Goal: Navigation & Orientation: Find specific page/section

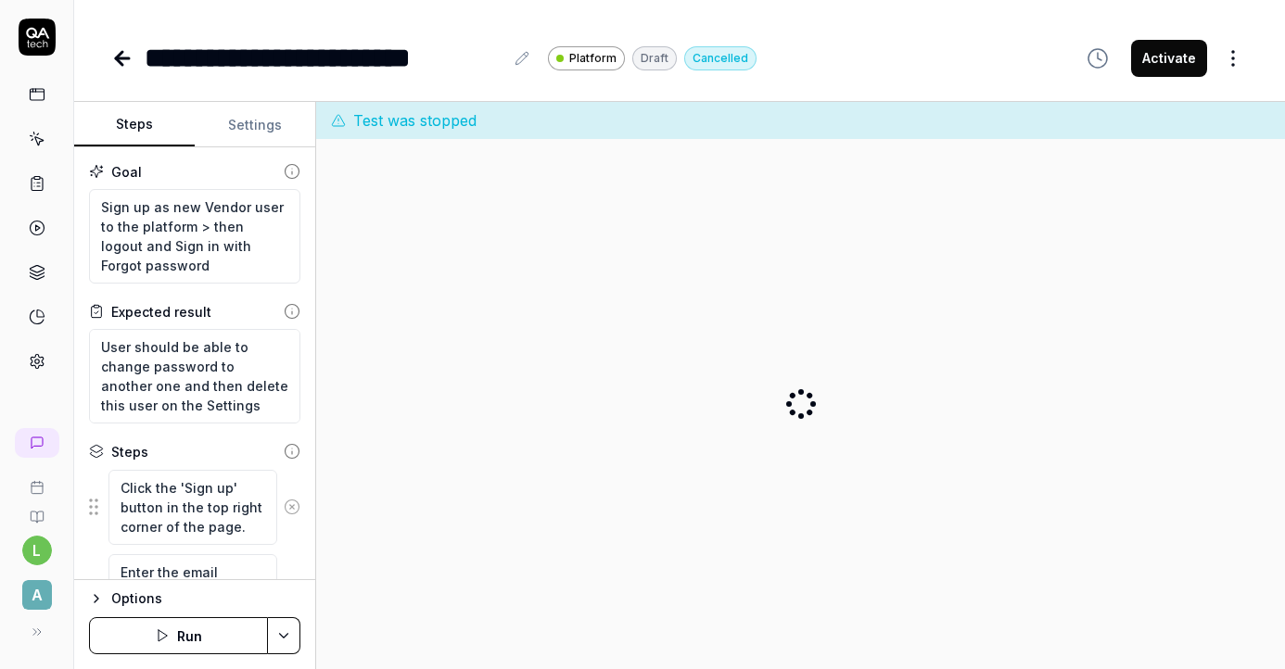
type textarea "*"
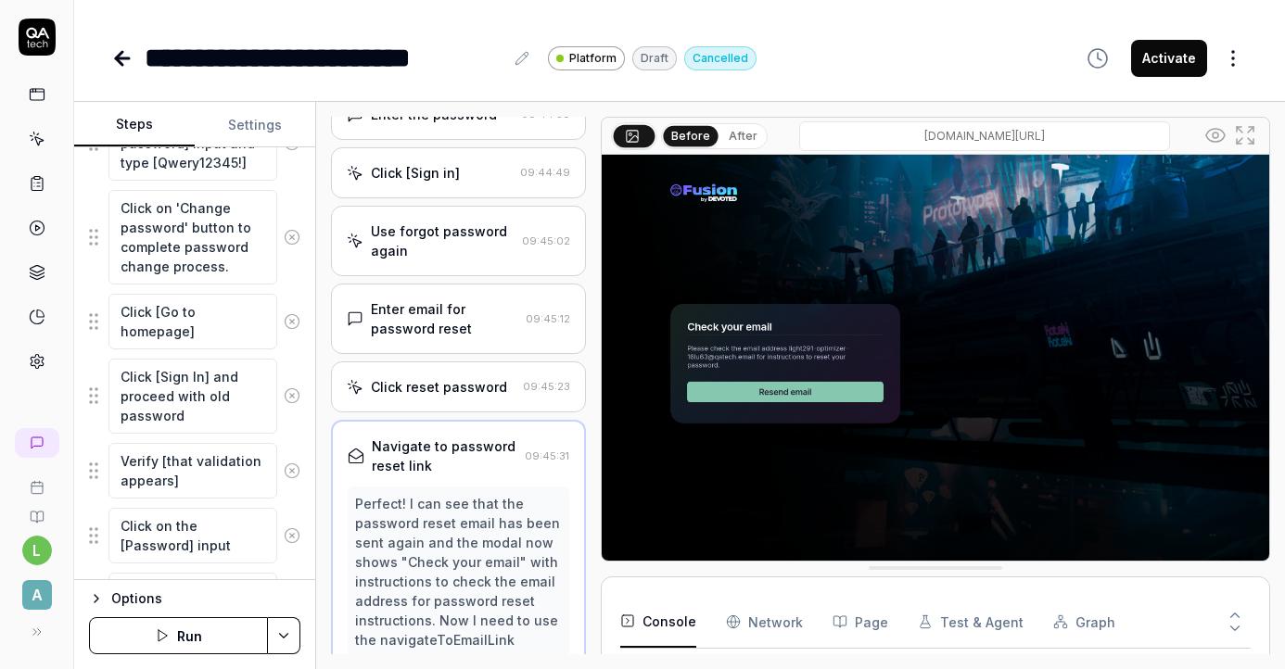
scroll to position [2769, 0]
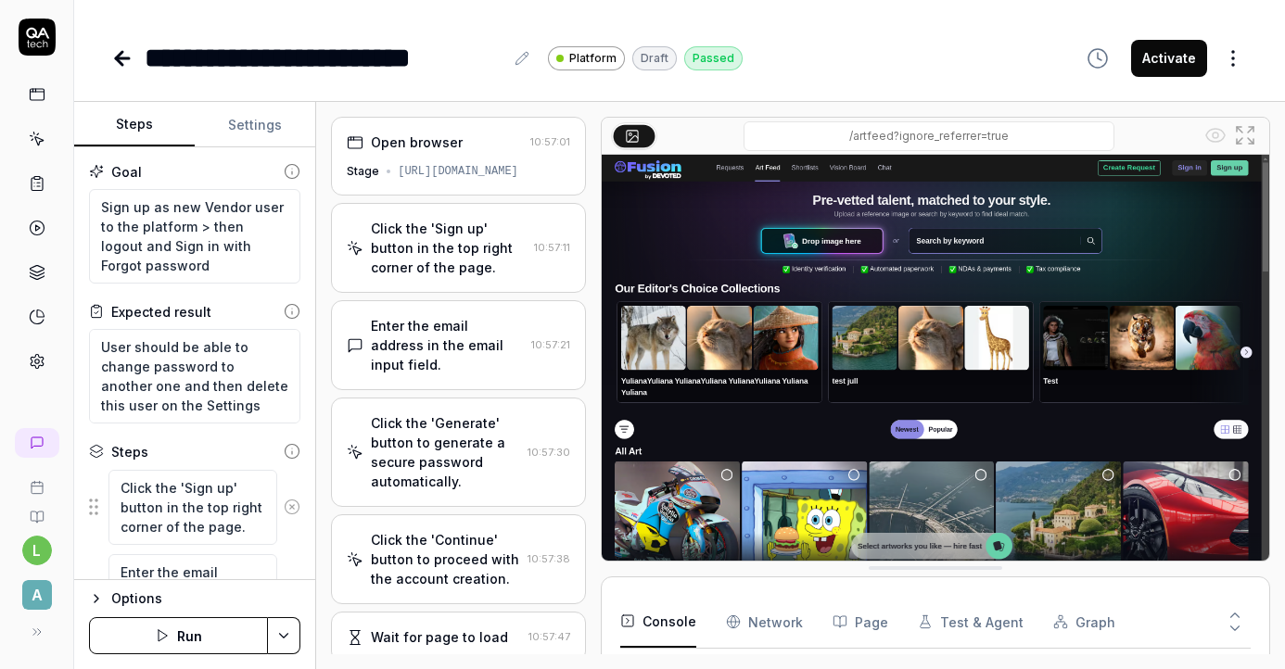
scroll to position [466, 0]
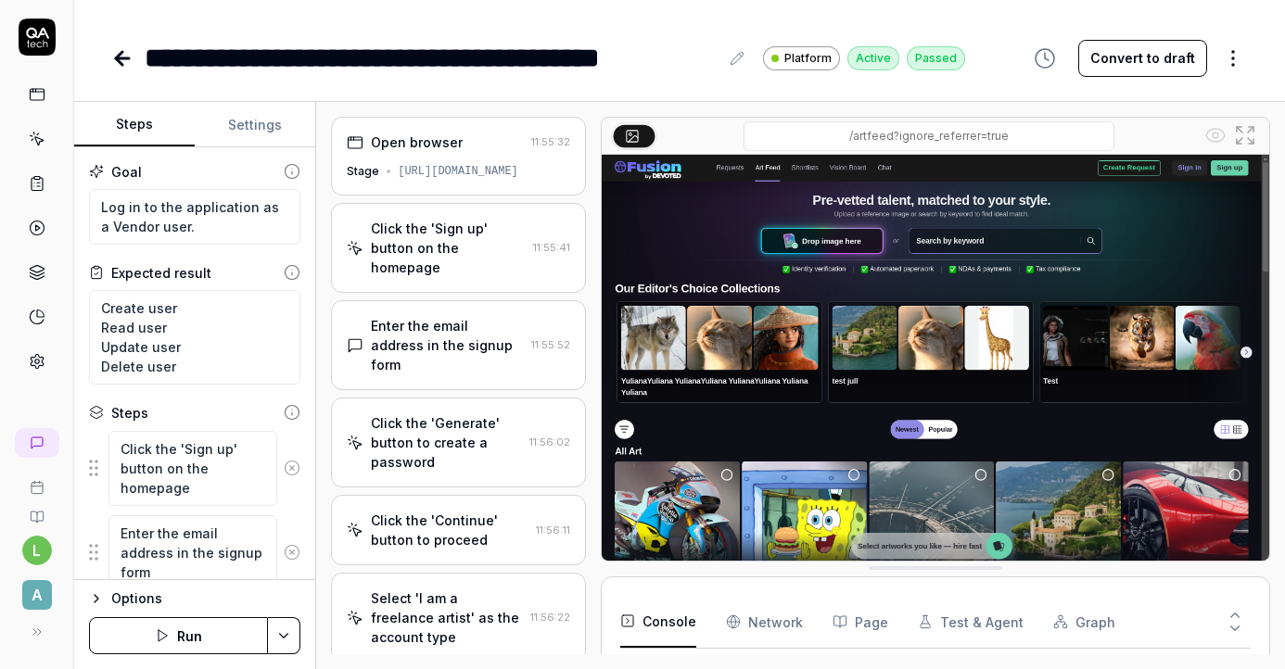
scroll to position [338, 0]
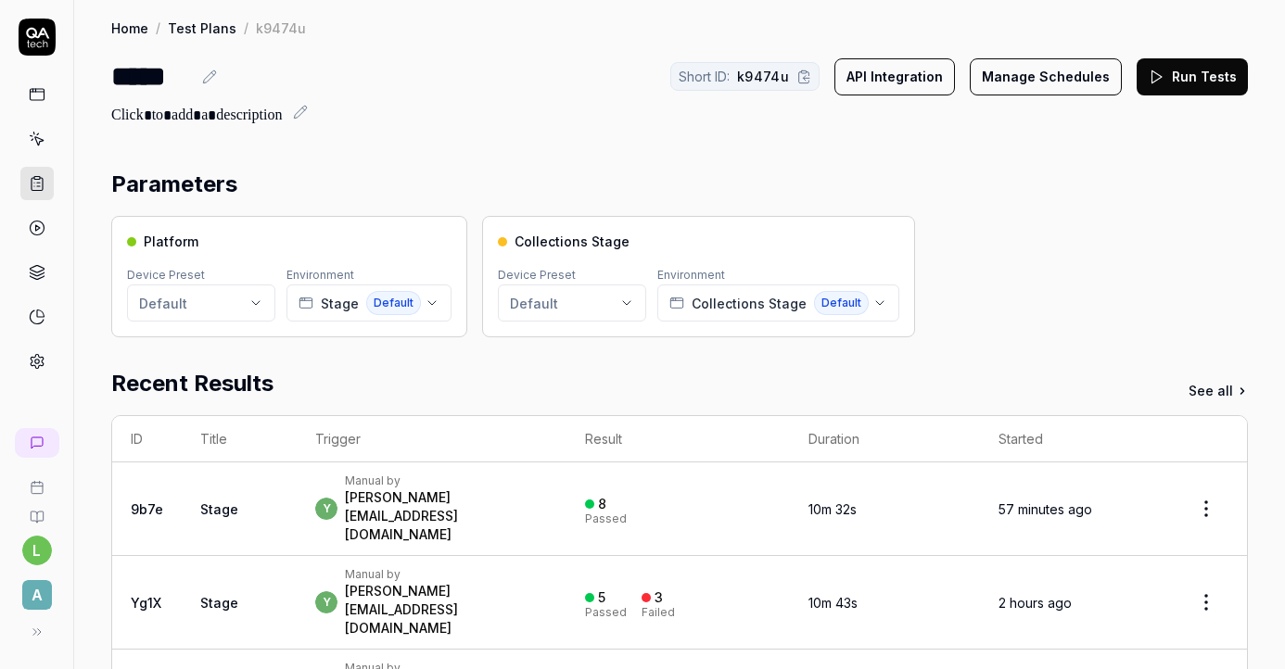
scroll to position [240, 0]
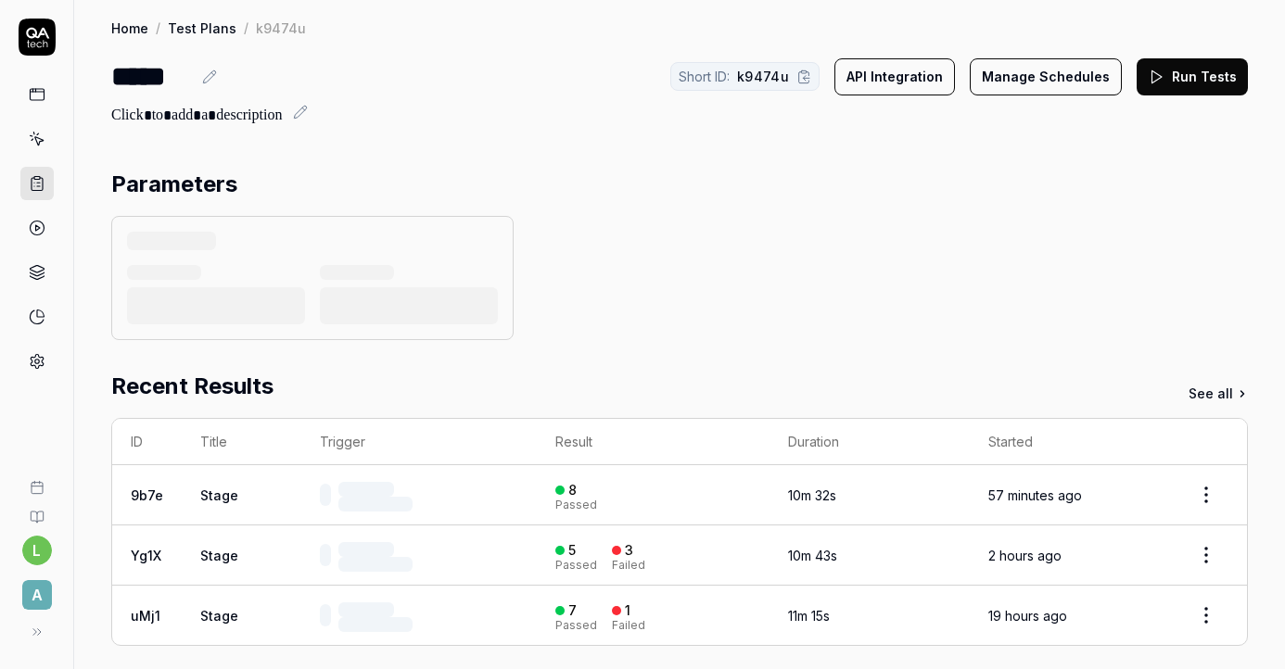
scroll to position [410, 0]
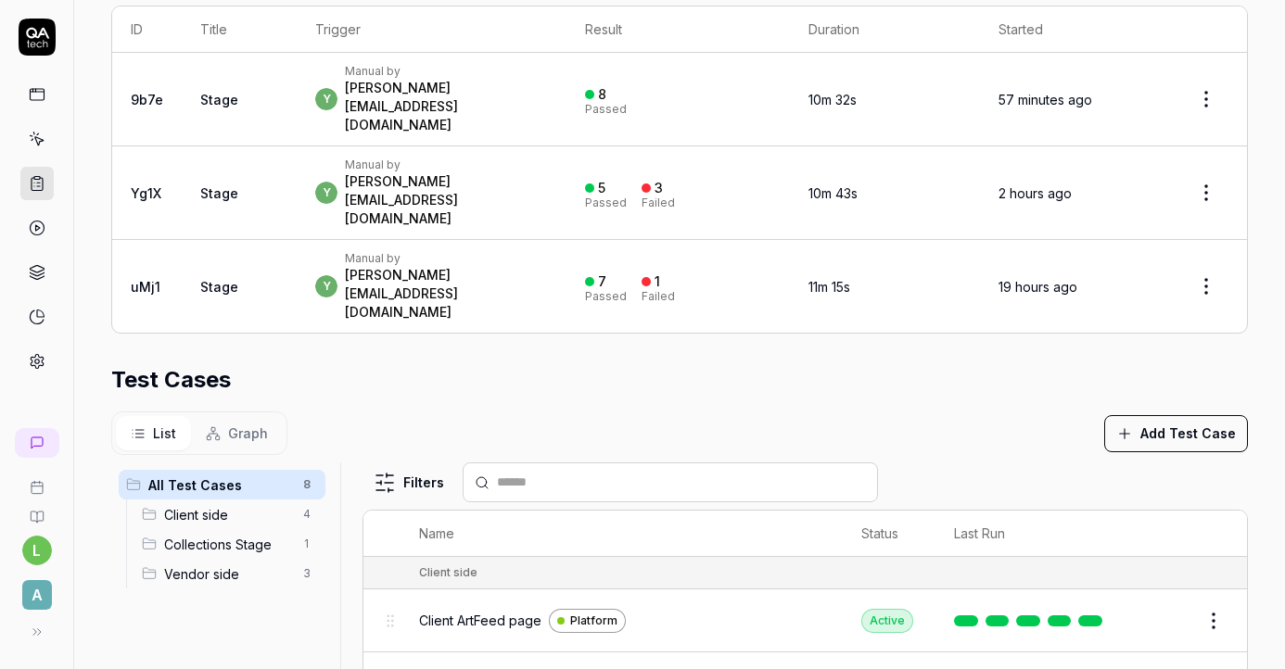
click at [221, 505] on span "Client side" at bounding box center [228, 514] width 128 height 19
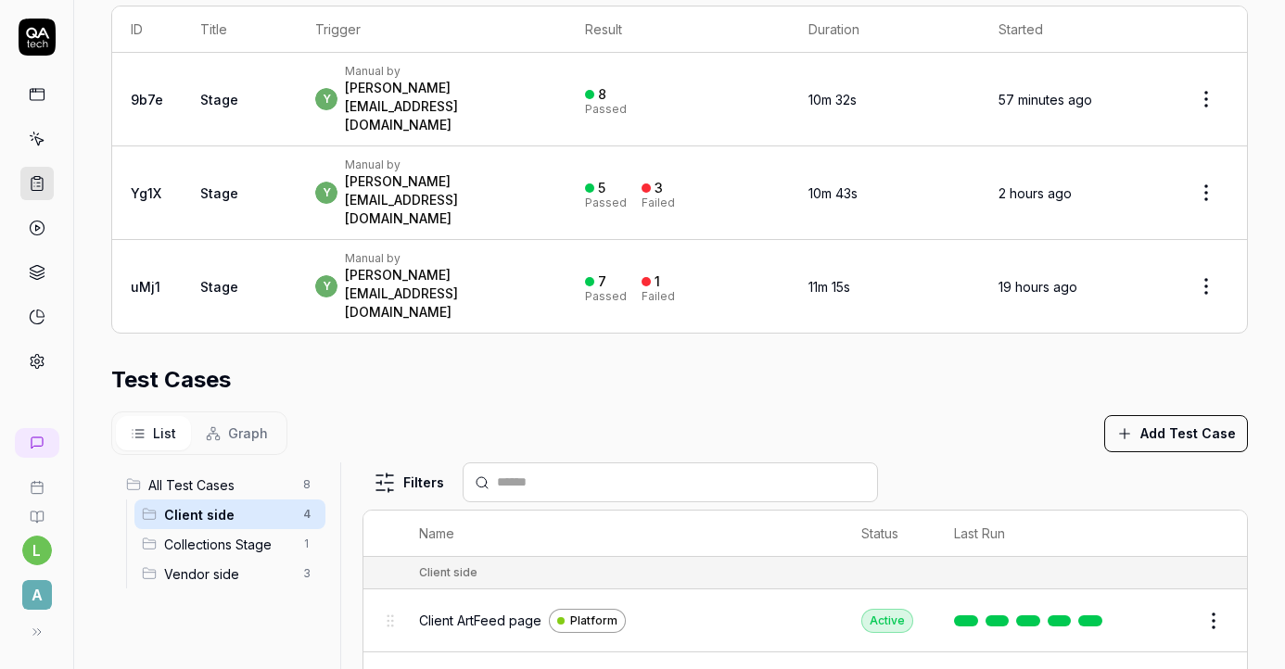
scroll to position [601, 0]
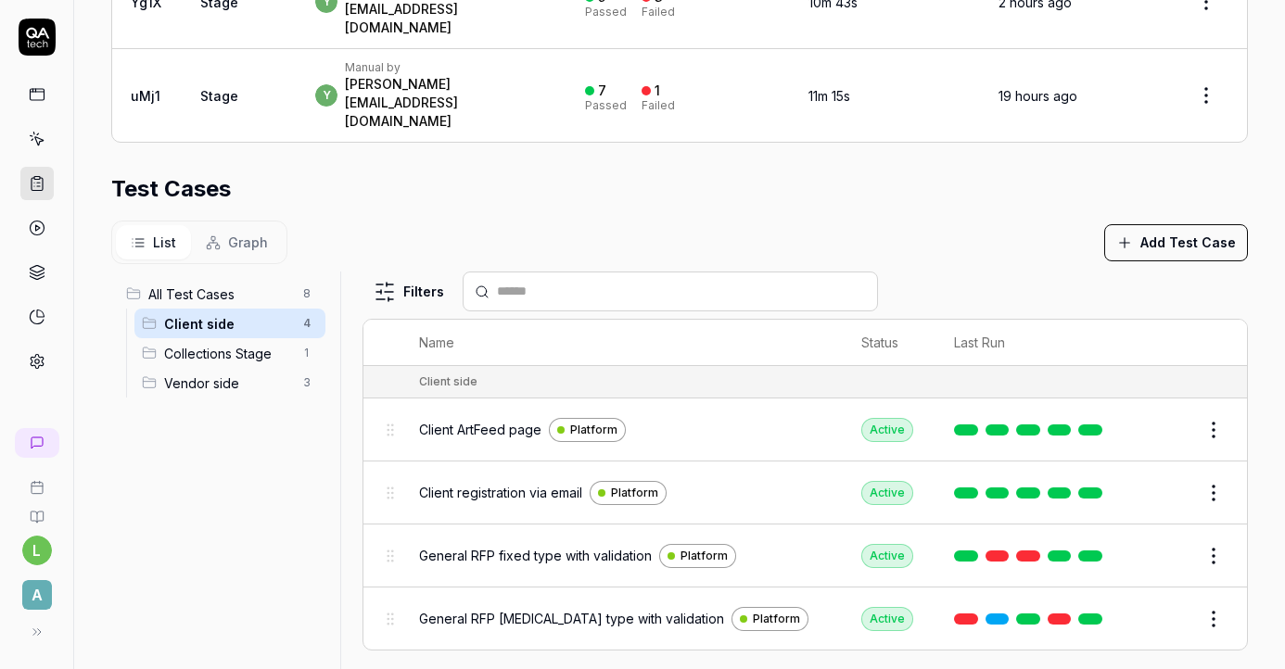
click at [247, 374] on span "Vendor side" at bounding box center [228, 383] width 128 height 19
